Goal: Task Accomplishment & Management: Use online tool/utility

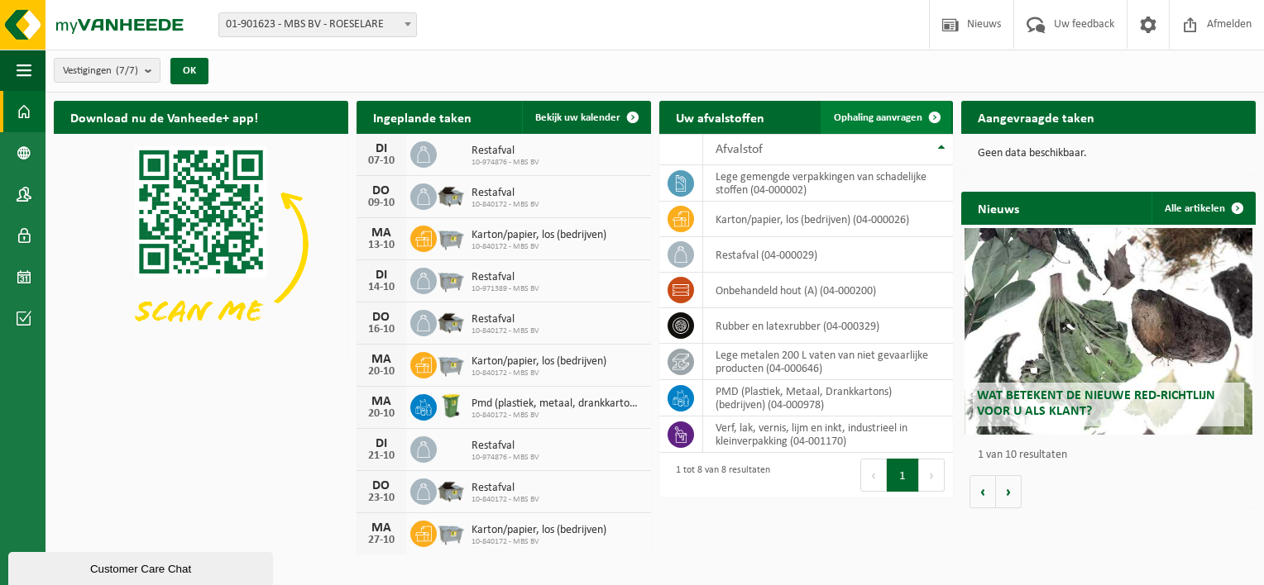
click at [925, 112] on span at bounding box center [934, 117] width 33 height 33
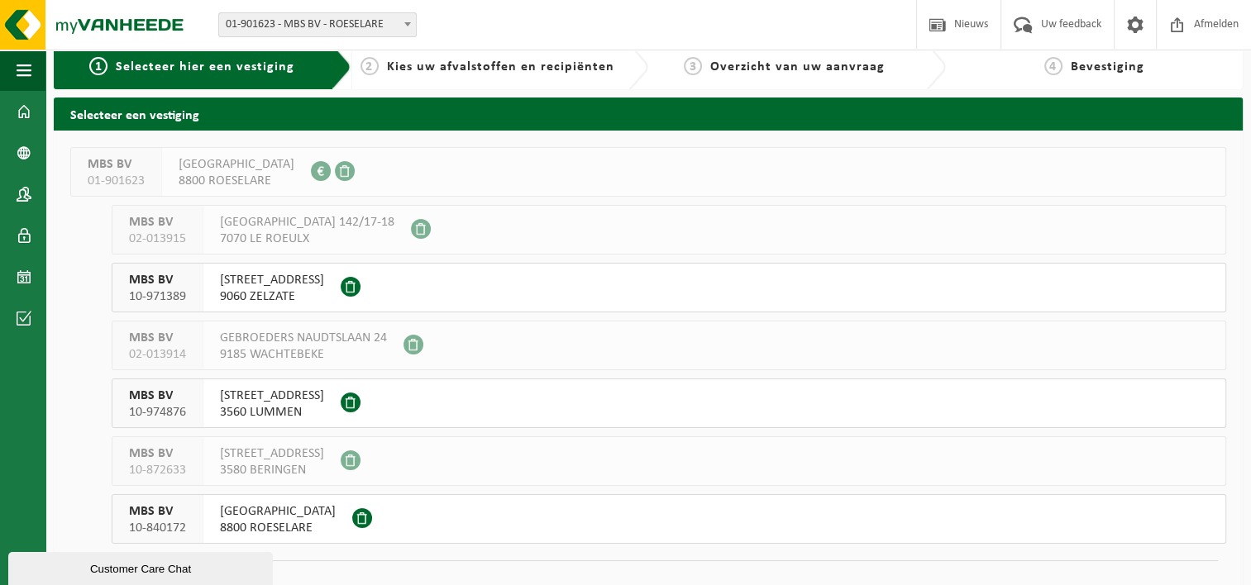
scroll to position [40, 0]
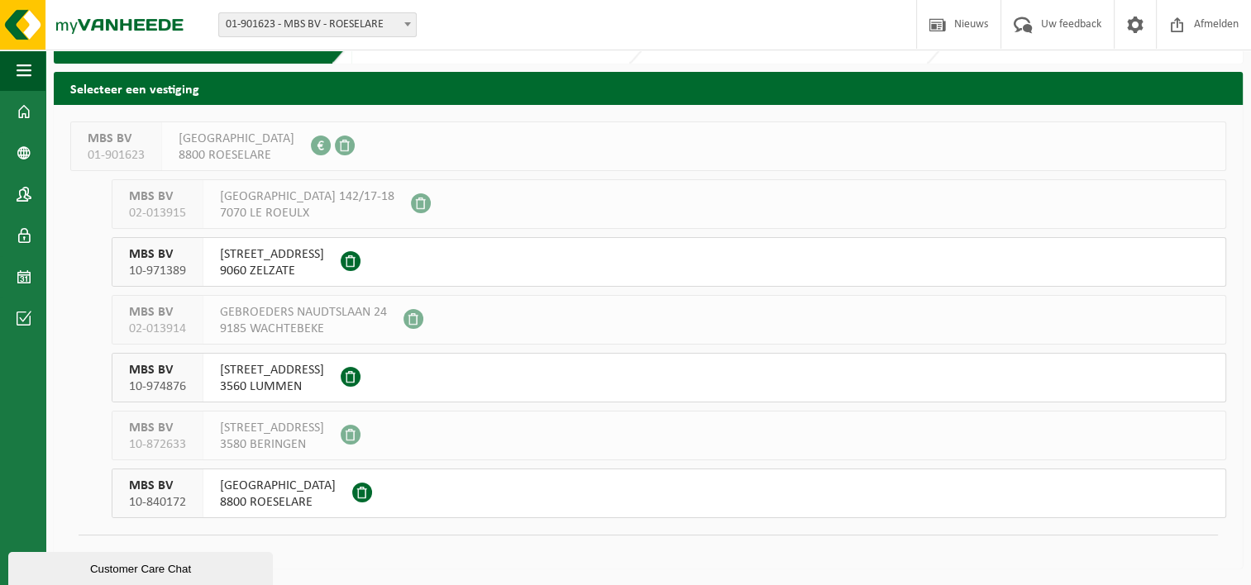
click at [311, 487] on span "KROMMEBEEKPARK 6" at bounding box center [278, 486] width 116 height 17
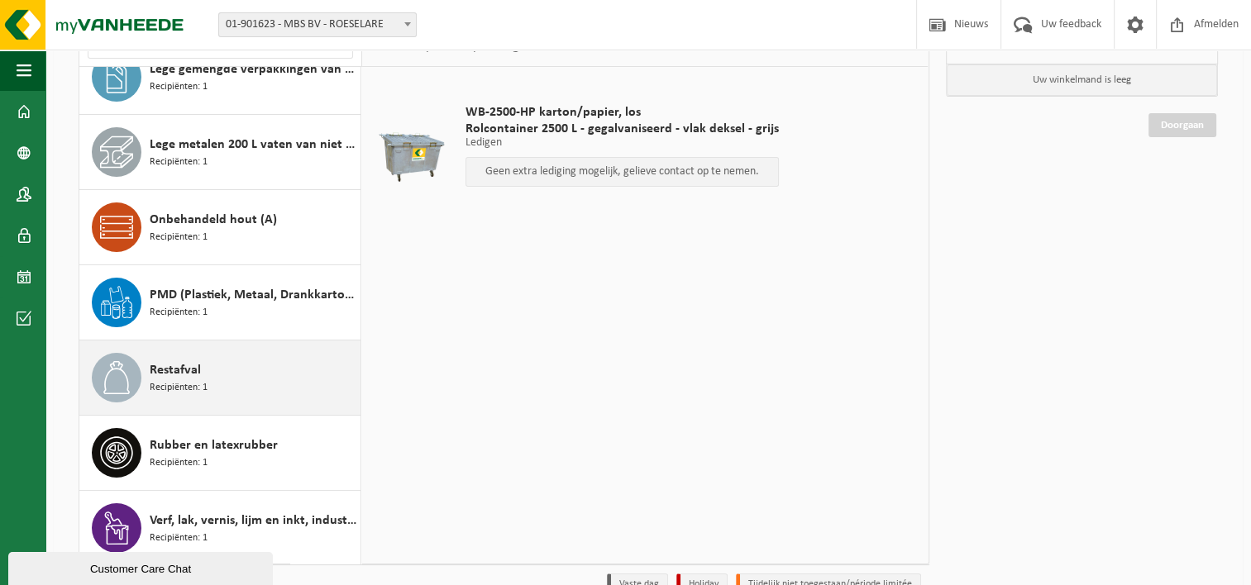
scroll to position [165, 0]
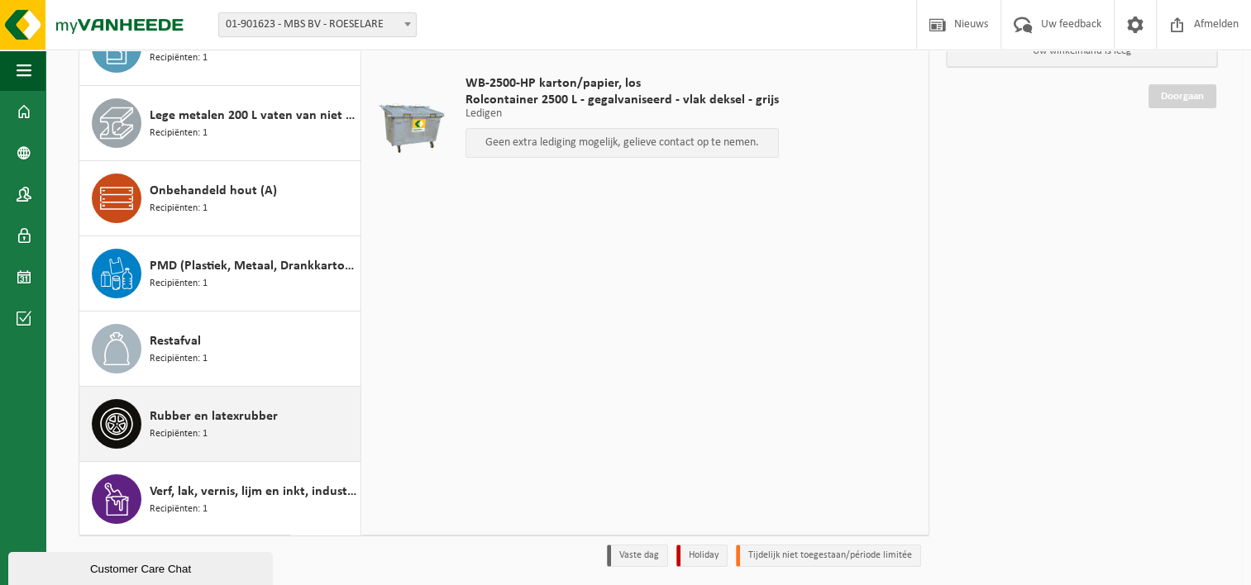
click at [220, 420] on span "Rubber en latexrubber" at bounding box center [214, 417] width 128 height 20
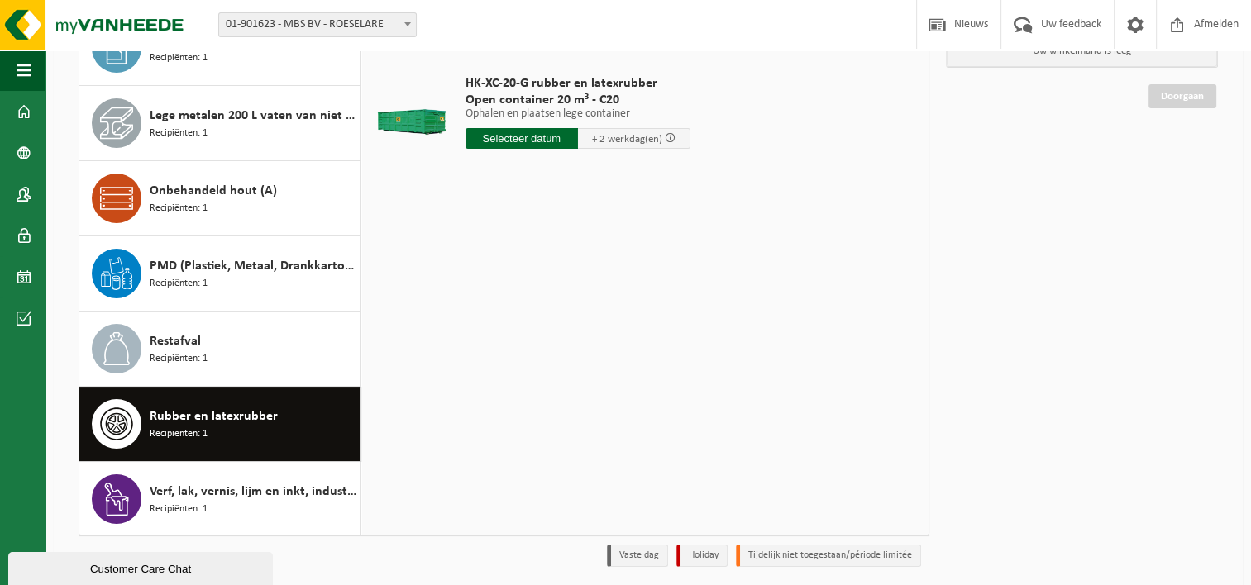
click at [533, 142] on input "text" at bounding box center [522, 138] width 112 height 21
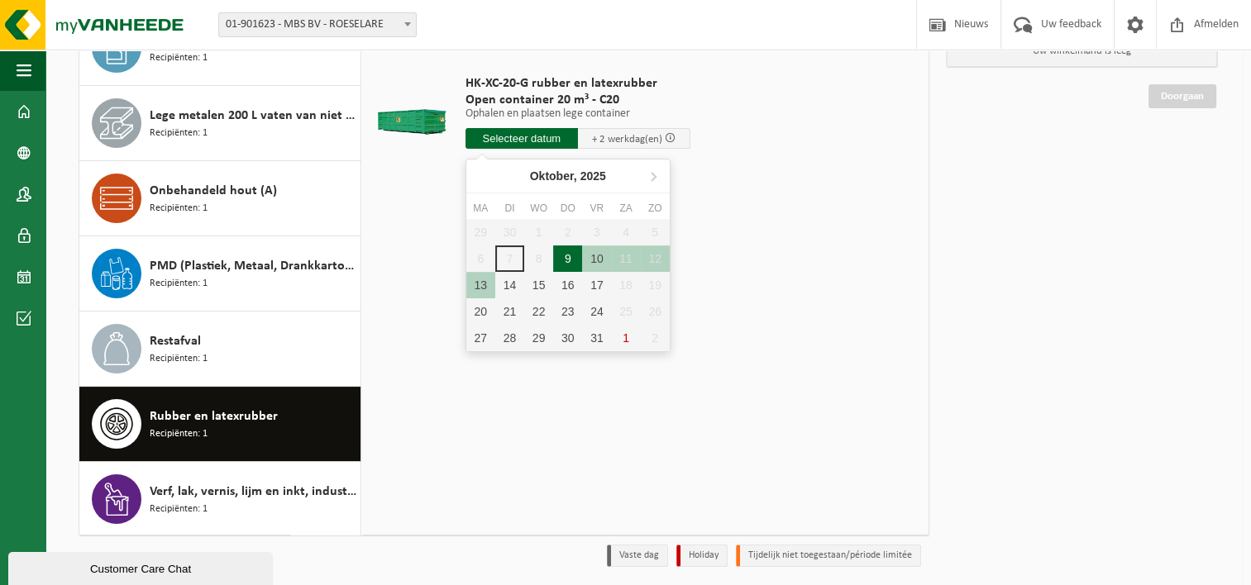
click at [572, 260] on div "9" at bounding box center [567, 259] width 29 height 26
type input "Van 2025-10-09"
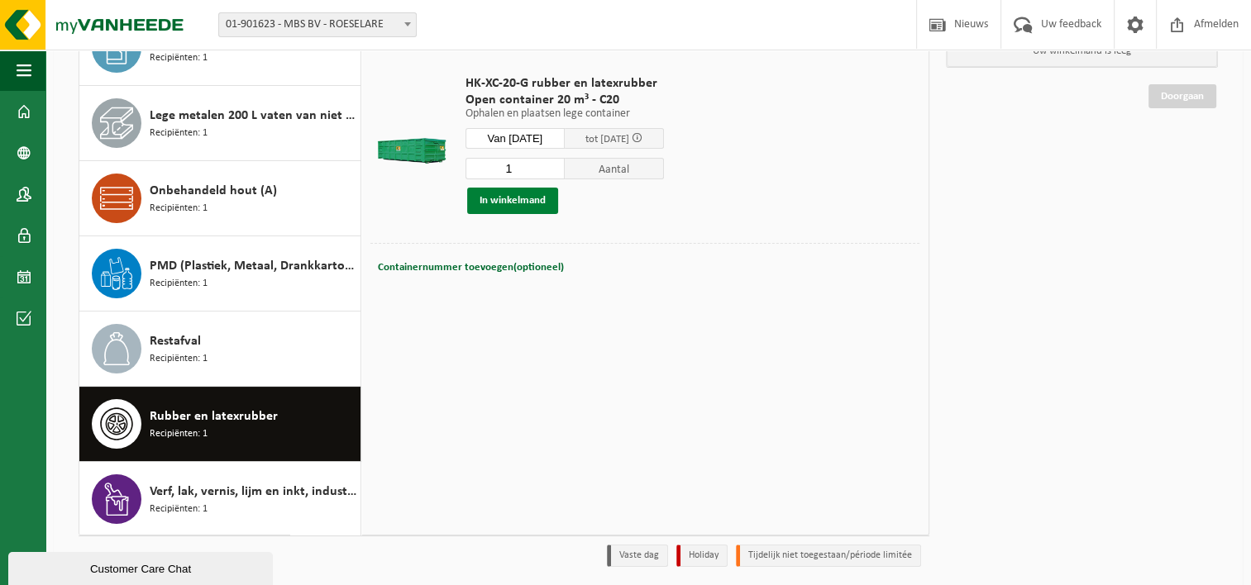
click at [519, 204] on button "In winkelmand" at bounding box center [512, 201] width 91 height 26
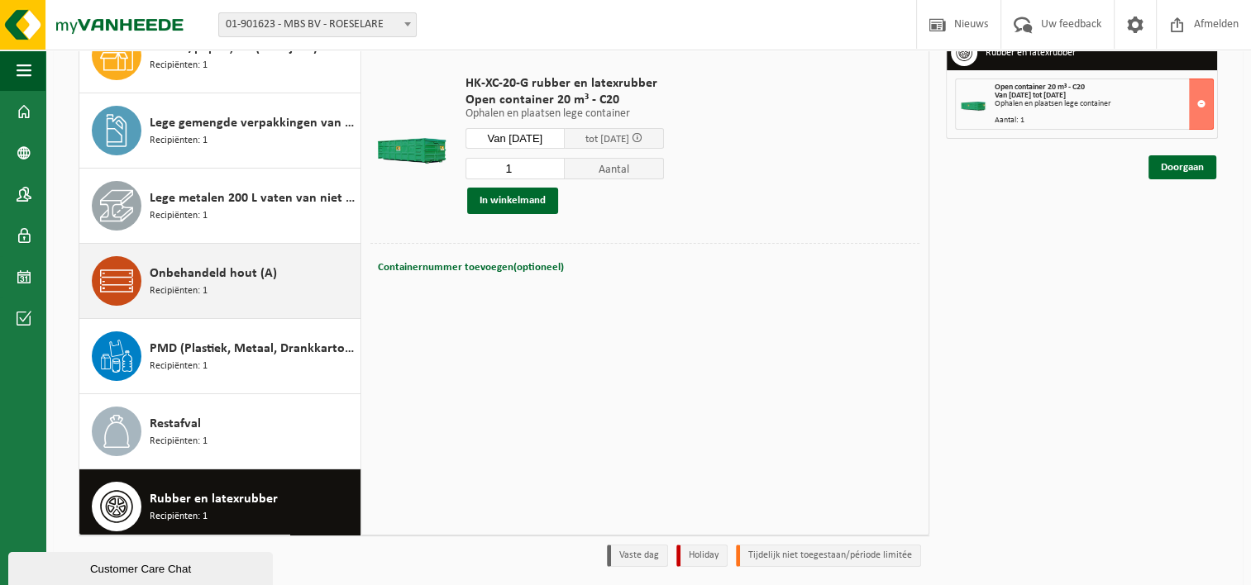
click at [230, 290] on div "Onbehandeld hout (A) Recipiënten: 1" at bounding box center [253, 281] width 207 height 50
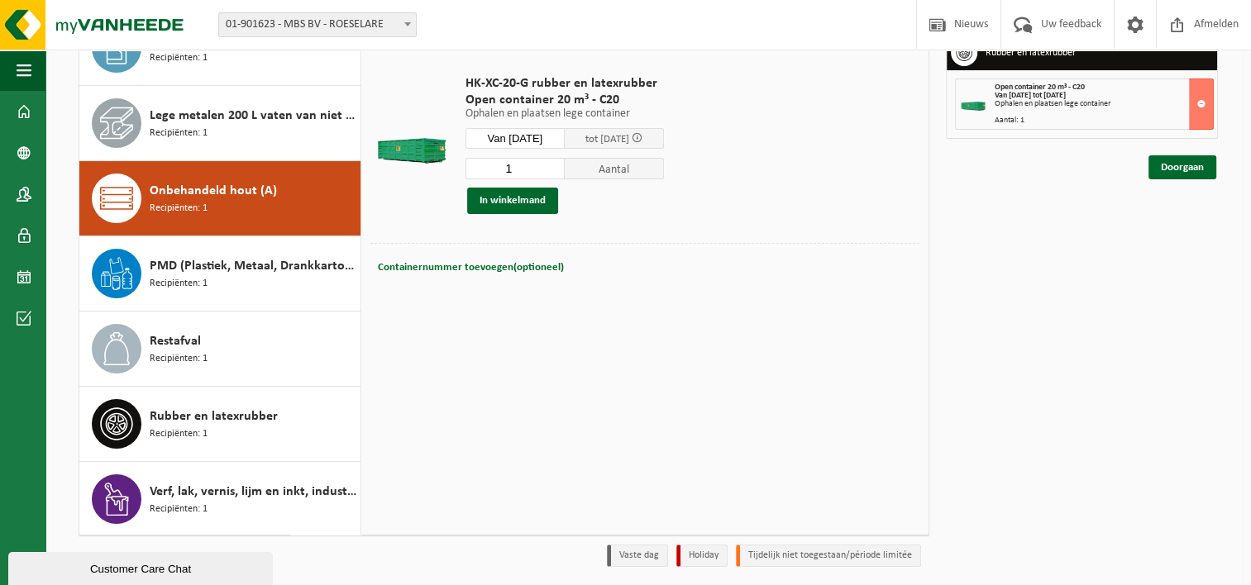
scroll to position [103, 0]
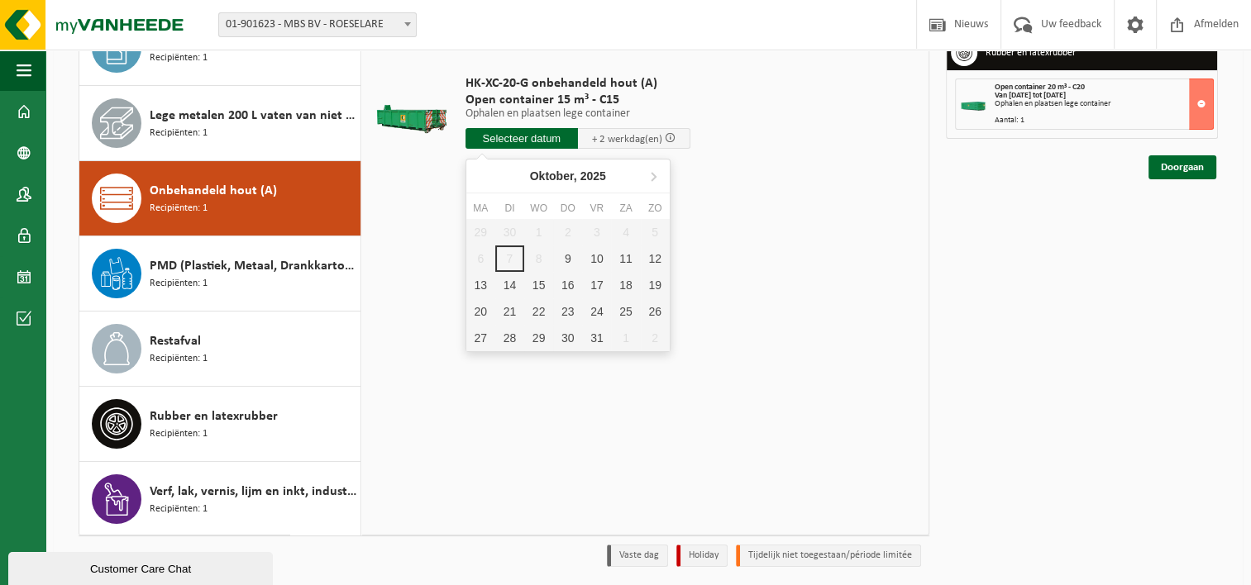
click at [540, 139] on input "text" at bounding box center [522, 138] width 112 height 21
click at [570, 256] on div "9" at bounding box center [567, 259] width 29 height 26
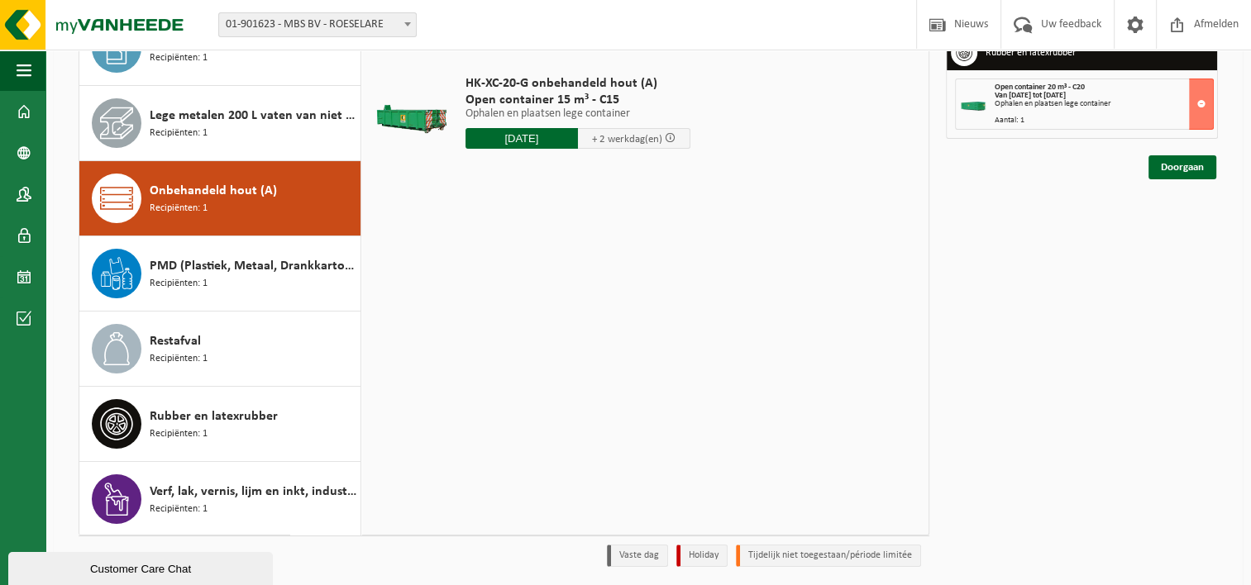
type input "Van 2025-10-09"
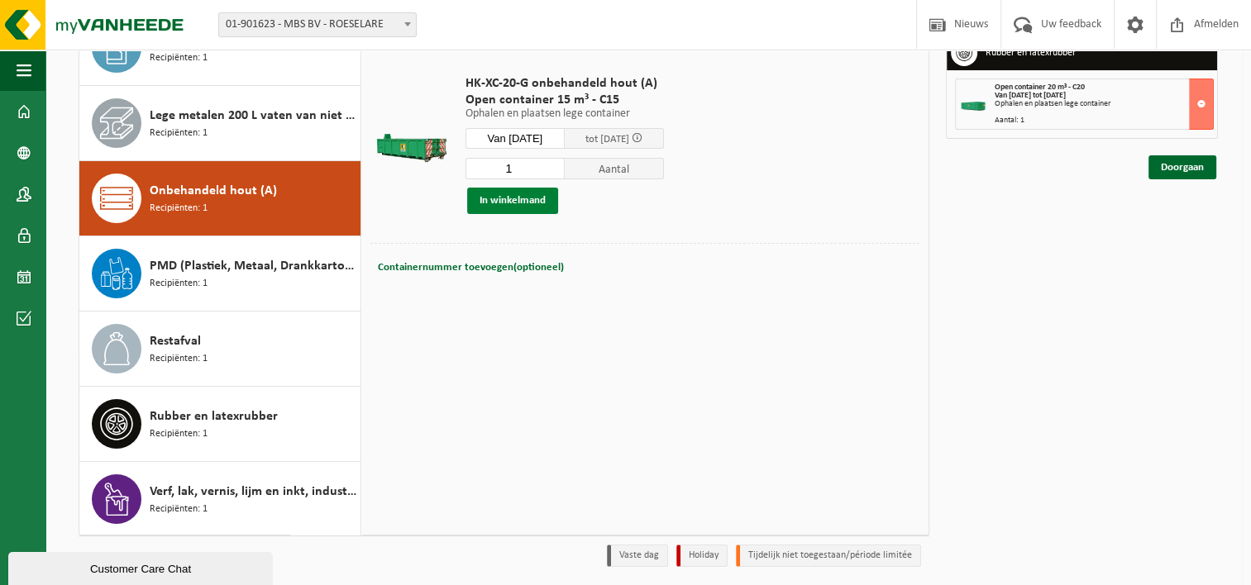
click at [523, 205] on button "In winkelmand" at bounding box center [512, 201] width 91 height 26
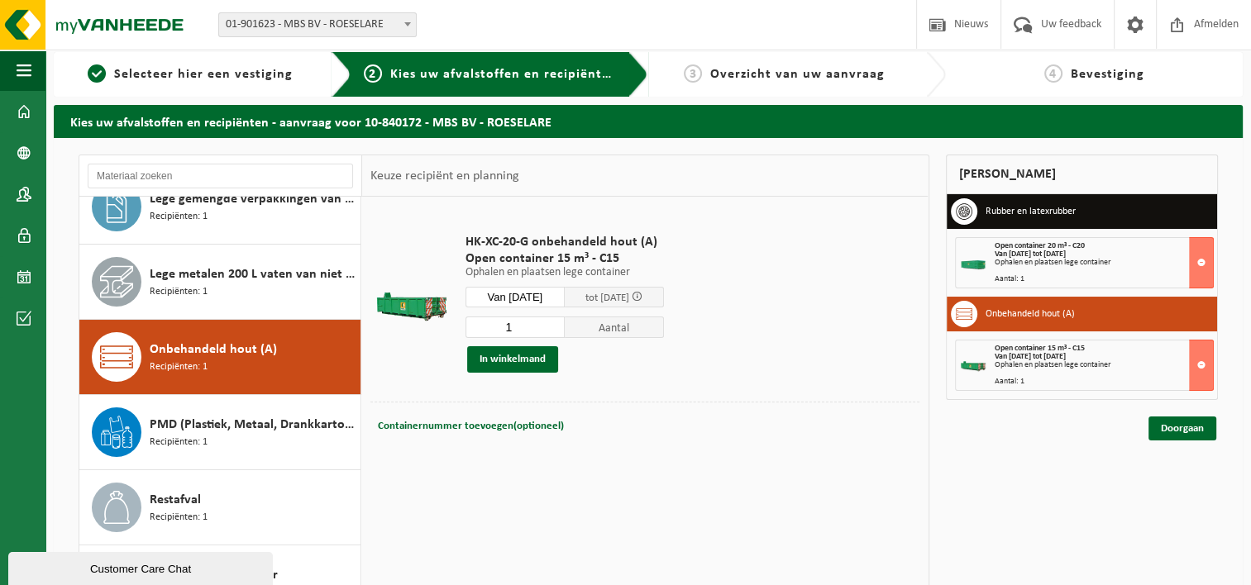
scroll to position [0, 0]
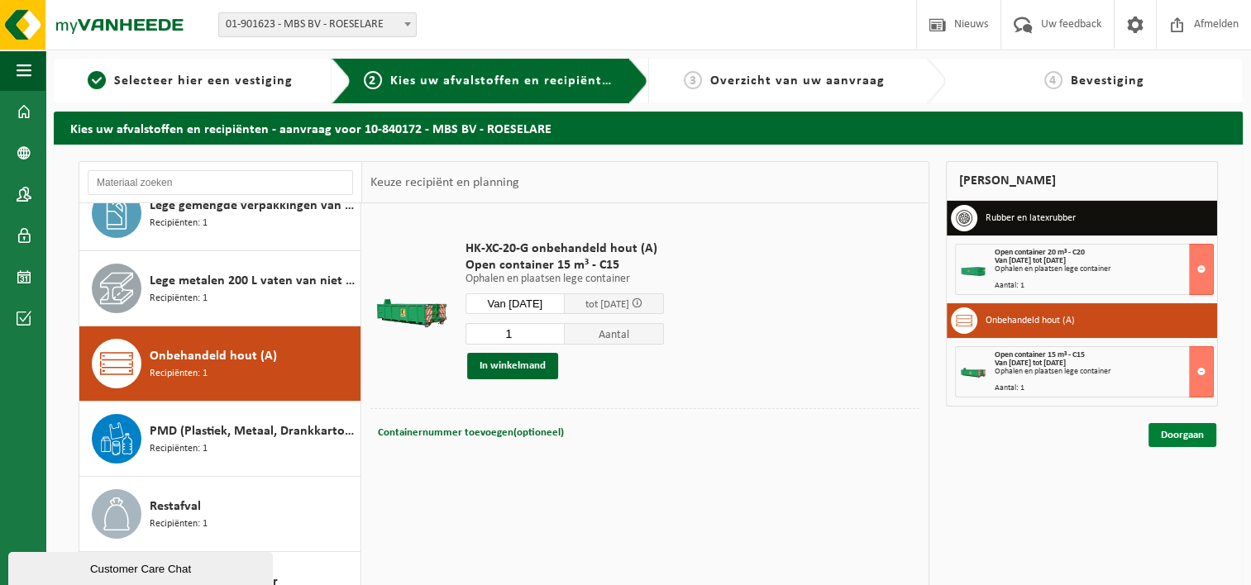
click at [1180, 438] on link "Doorgaan" at bounding box center [1183, 435] width 68 height 24
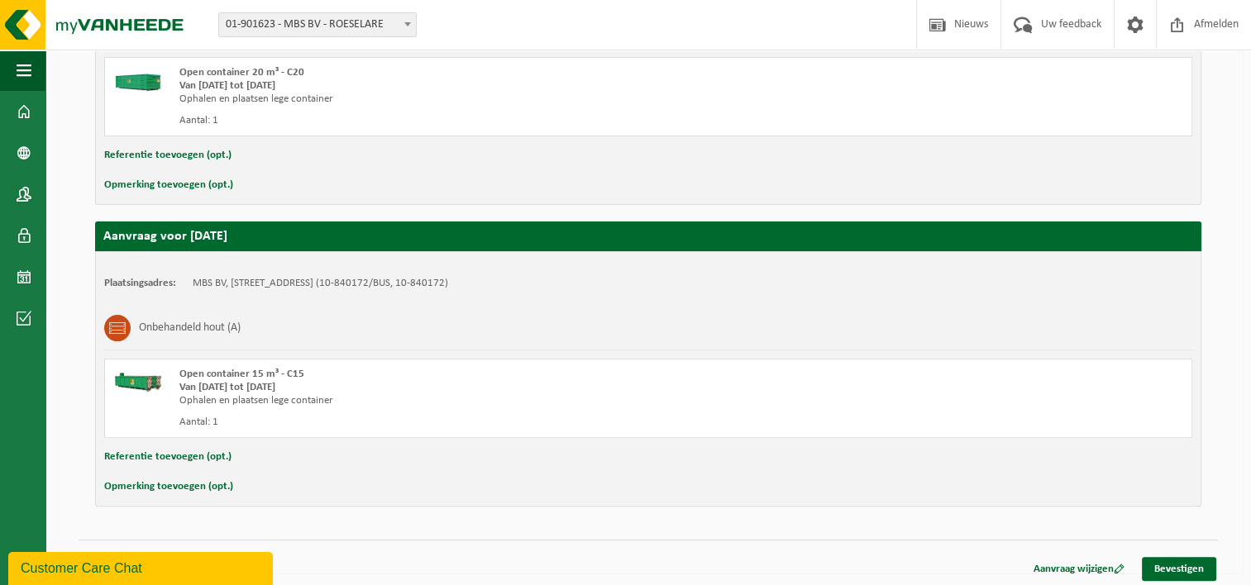
scroll to position [423, 0]
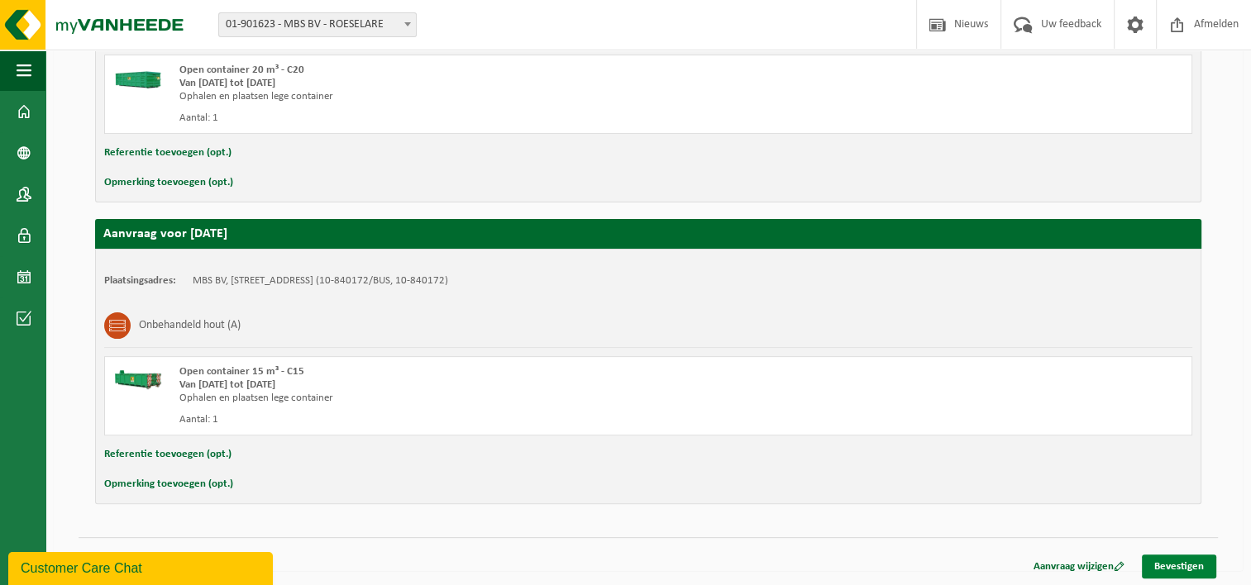
click at [1180, 563] on link "Bevestigen" at bounding box center [1179, 567] width 74 height 24
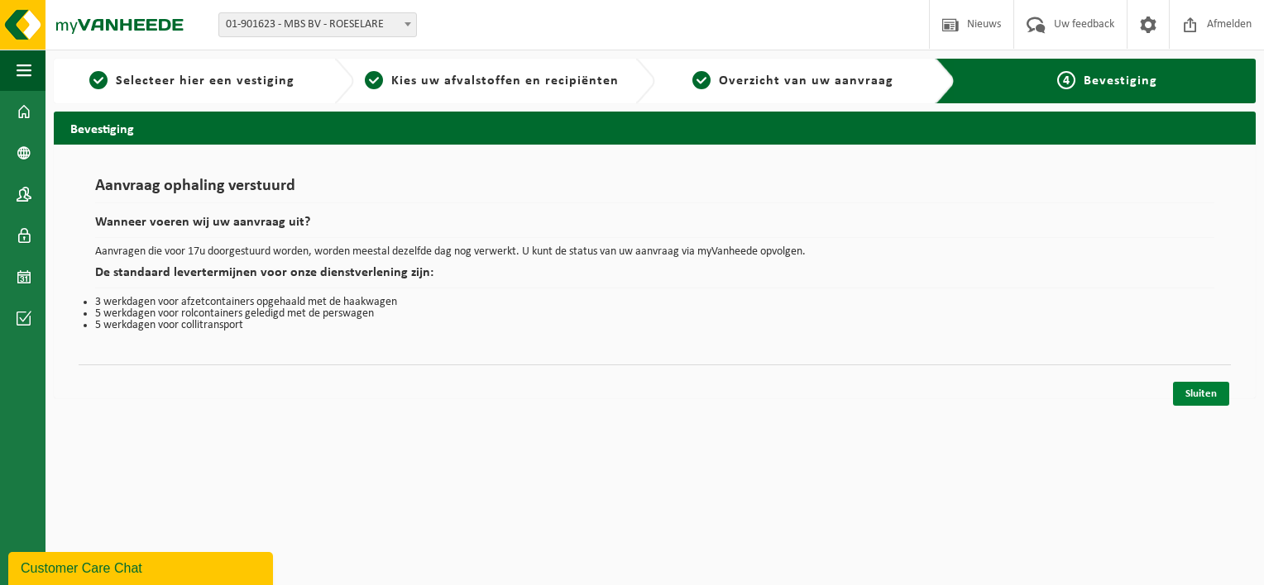
click at [1207, 398] on link "Sluiten" at bounding box center [1201, 394] width 56 height 24
